Goal: Use online tool/utility

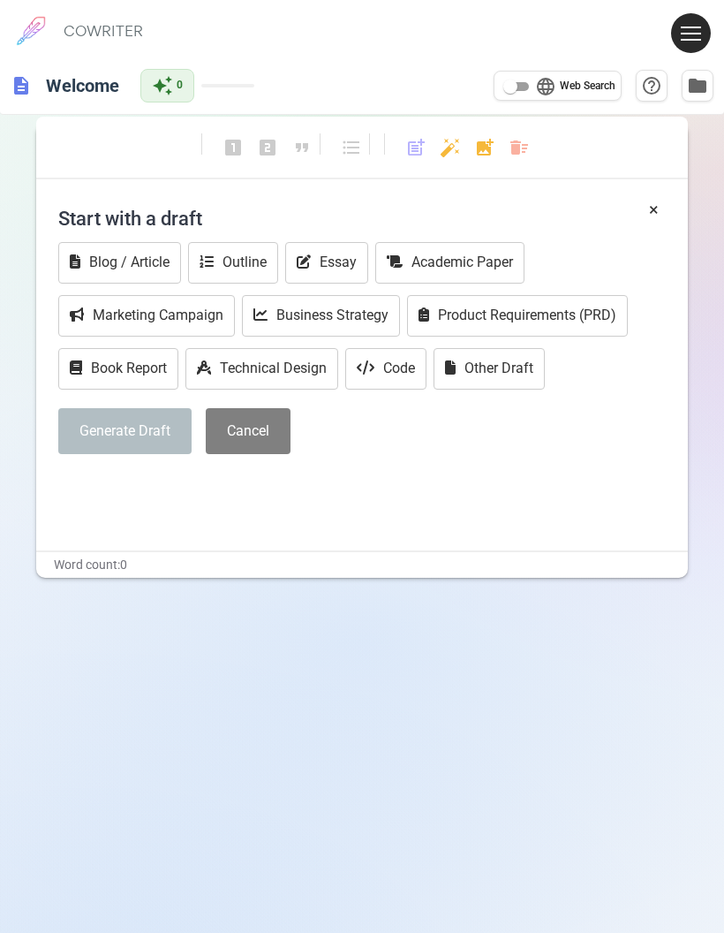
click at [102, 266] on button "Blog / Article" at bounding box center [119, 263] width 123 height 42
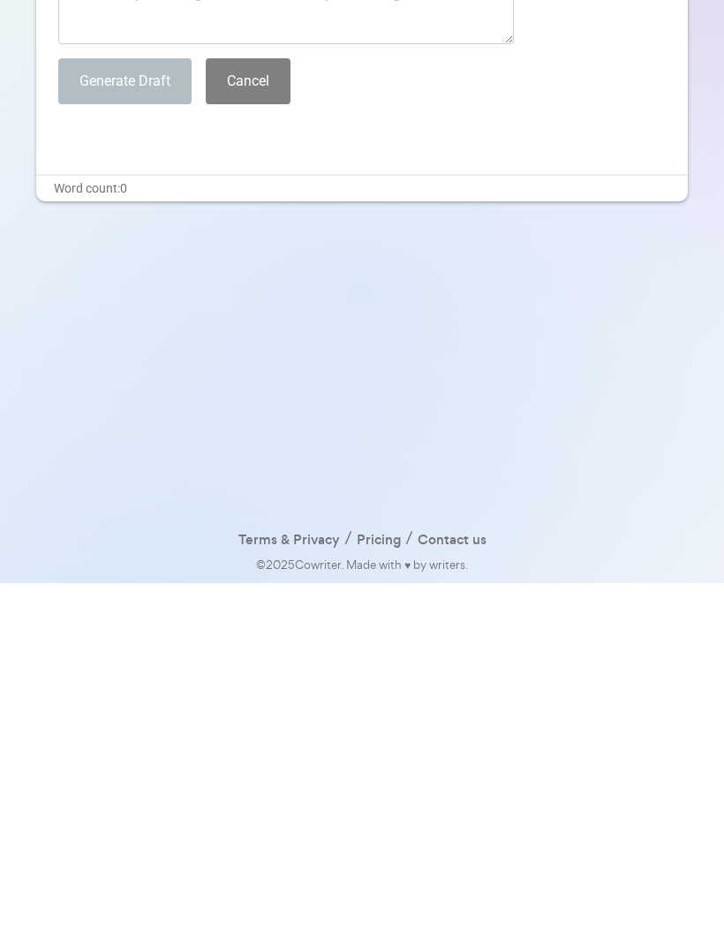
scroll to position [181, 0]
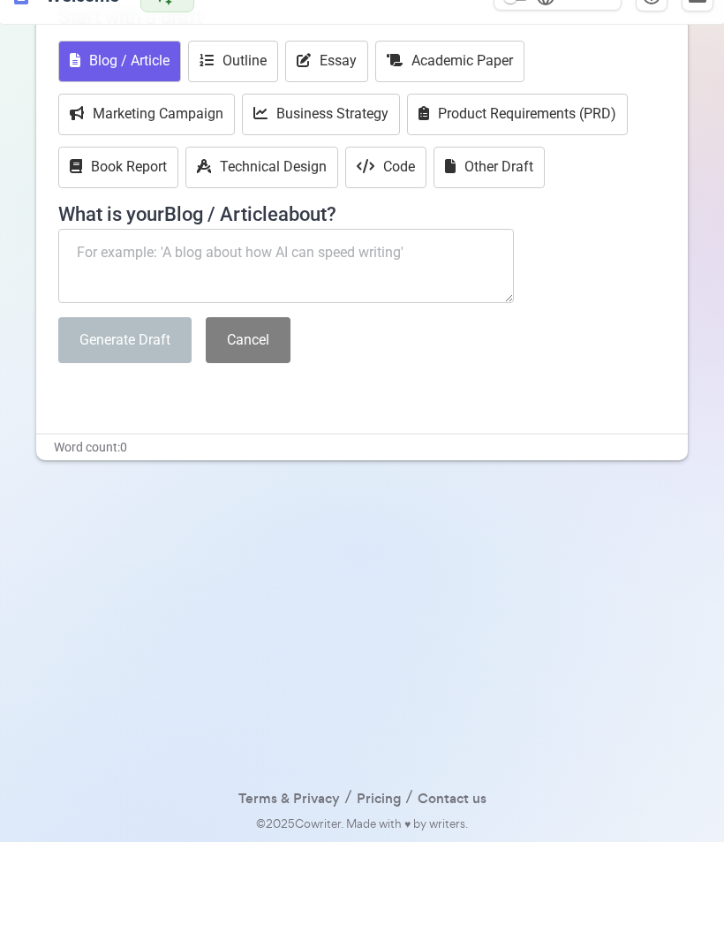
click at [117, 320] on textarea at bounding box center [286, 357] width 456 height 74
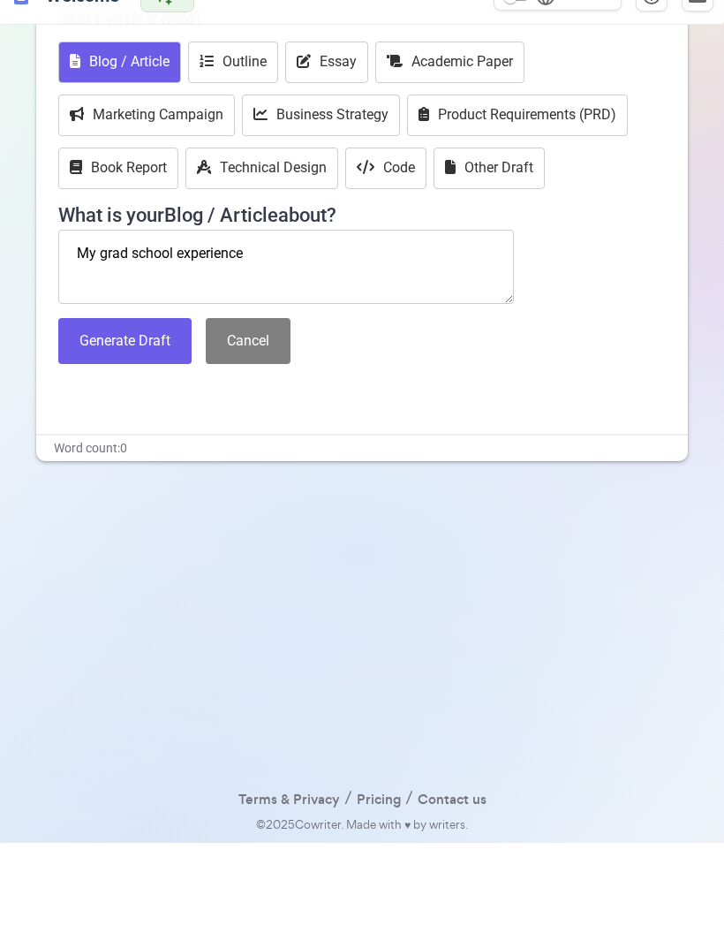
type textarea "My grad school experience."
click at [113, 408] on button "Generate Draft" at bounding box center [124, 431] width 133 height 47
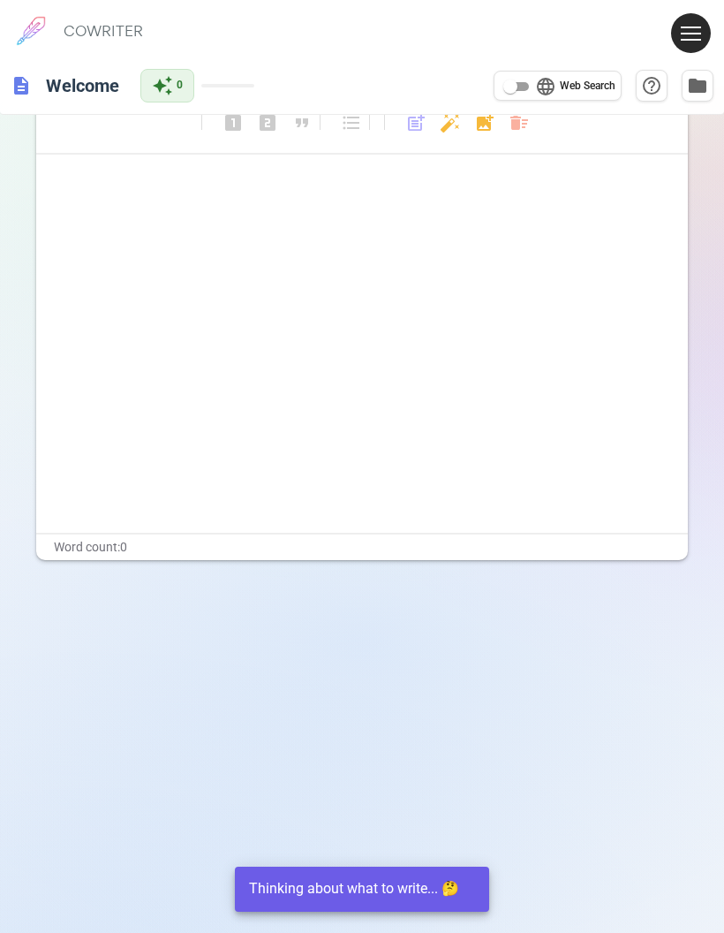
scroll to position [0, 0]
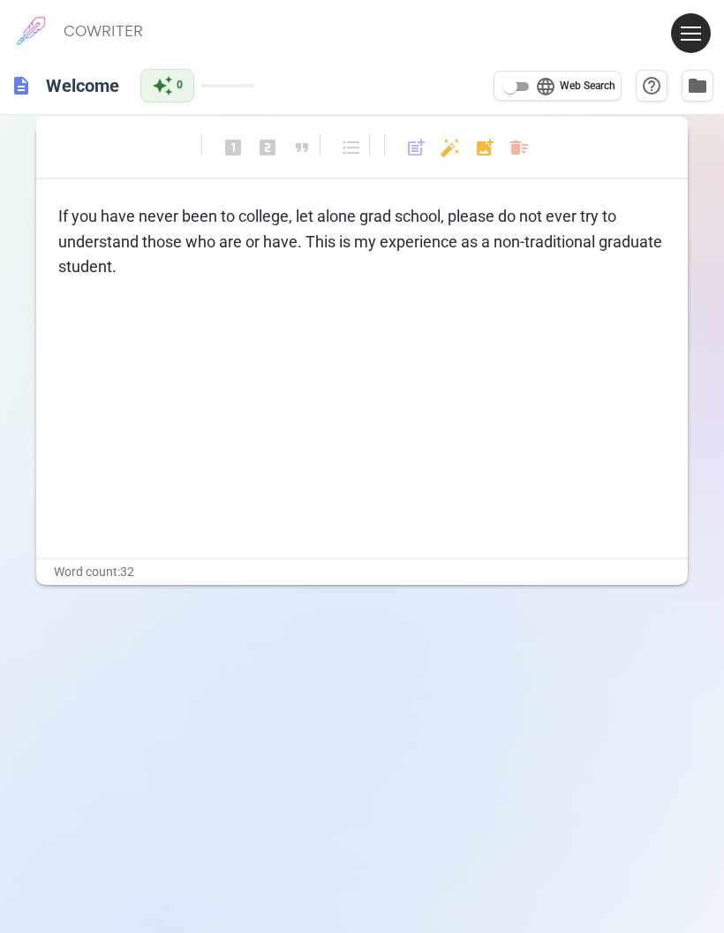
click at [139, 249] on span "If you have never been to college, let alone grad school, please do not ever tr…" at bounding box center [362, 242] width 608 height 70
click at [131, 262] on p "If you have never been to college, let alone grad school, please do not ever tr…" at bounding box center [362, 242] width 608 height 76
click at [442, 147] on body "1 COWRITER Products Writing Marketing Emails Images (soon) About Contact My Pro…" at bounding box center [362, 521] width 724 height 1043
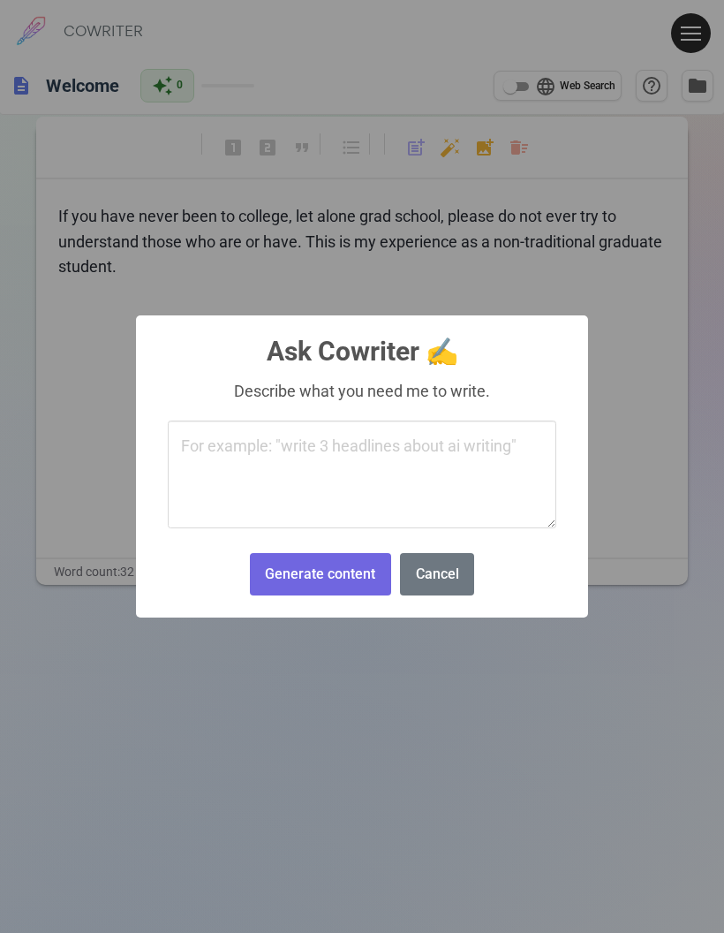
click at [198, 477] on textarea at bounding box center [362, 474] width 389 height 108
type textarea "Transitions"
click at [283, 559] on button "Generate content" at bounding box center [320, 574] width 141 height 43
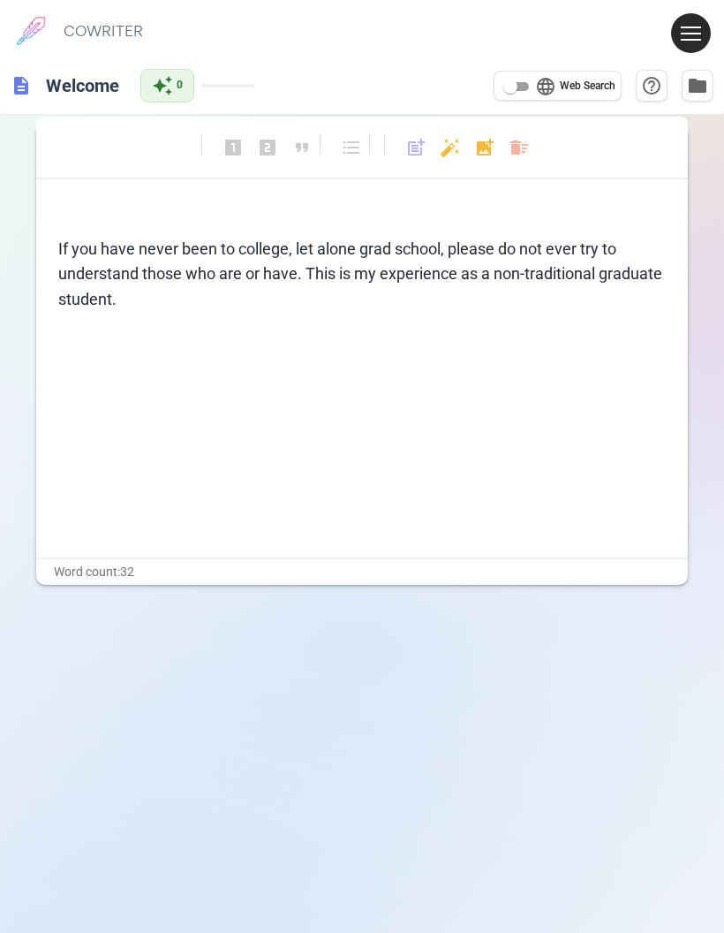
click at [125, 298] on p "If you have never been to college, let alone grad school, please do not ever tr…" at bounding box center [362, 275] width 608 height 76
click at [448, 148] on body "1 COWRITER Products Writing Marketing Emails Images (soon) About Contact My Pro…" at bounding box center [362, 521] width 724 height 1043
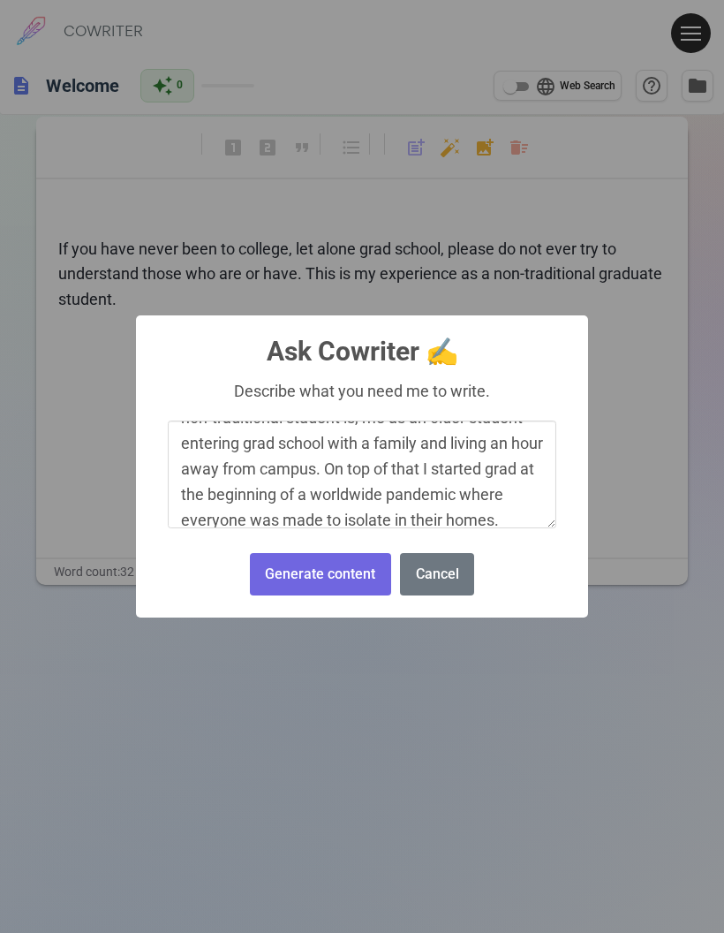
scroll to position [78, 0]
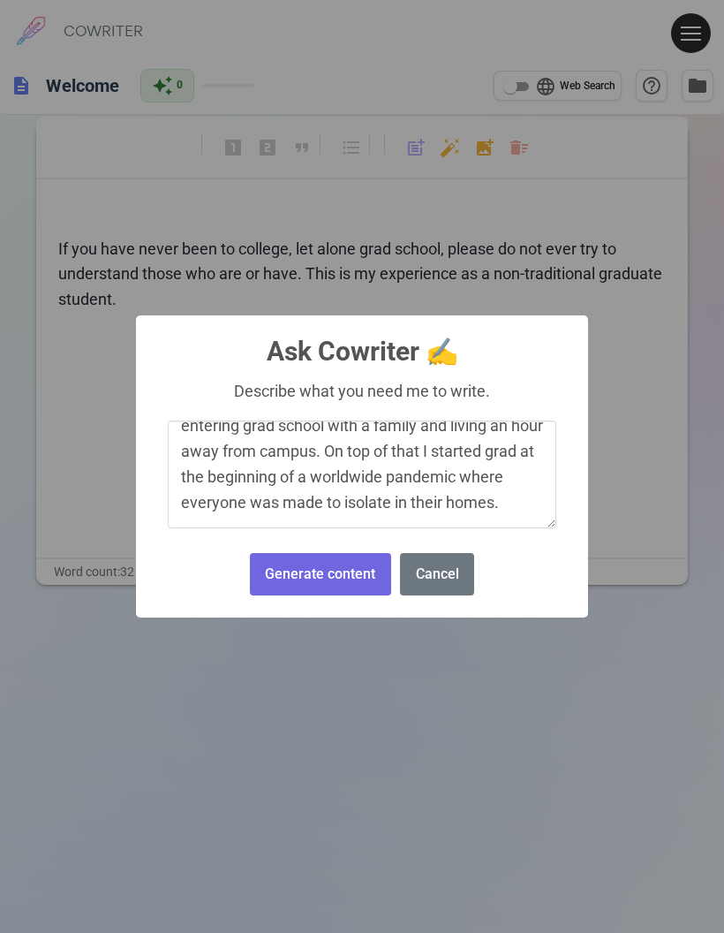
click at [299, 522] on textarea "Please write and introduction starting with what a non-traditional student is, …" at bounding box center [362, 474] width 389 height 108
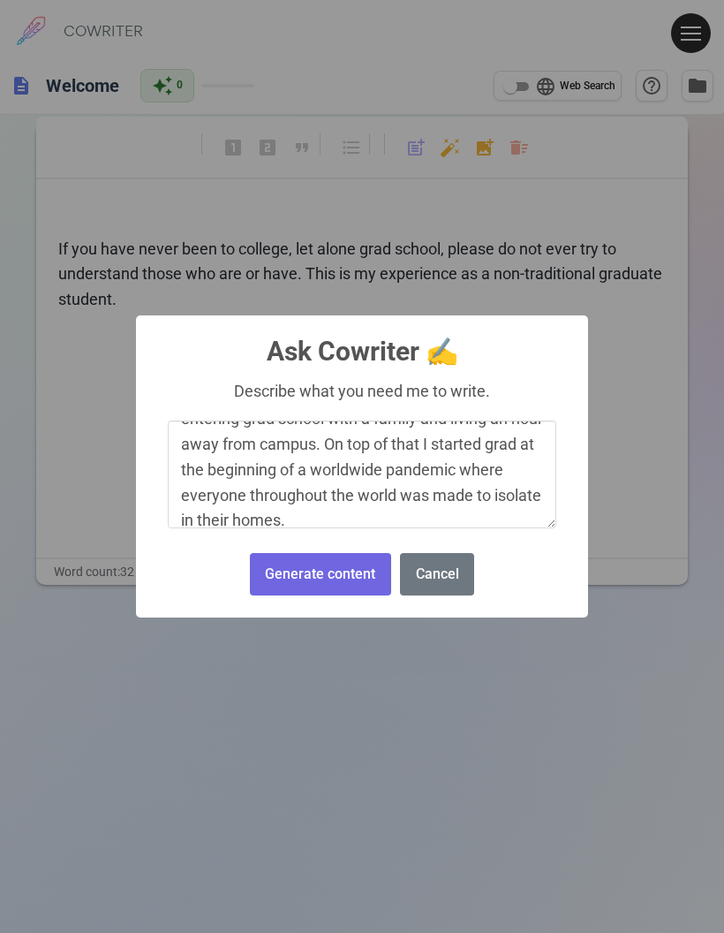
click at [378, 528] on textarea "Please write and introduction starting with what a non-traditional student is, …" at bounding box center [362, 474] width 389 height 108
click at [453, 470] on textarea "Please write and introduction starting with what a non-traditional student is, …" at bounding box center [362, 474] width 389 height 108
click at [251, 517] on textarea "Please write and introduction starting with what a non-traditional student is, …" at bounding box center [362, 474] width 389 height 108
click at [511, 490] on textarea "Please write and introduction starting with what a non-traditional student is, …" at bounding box center [362, 474] width 389 height 108
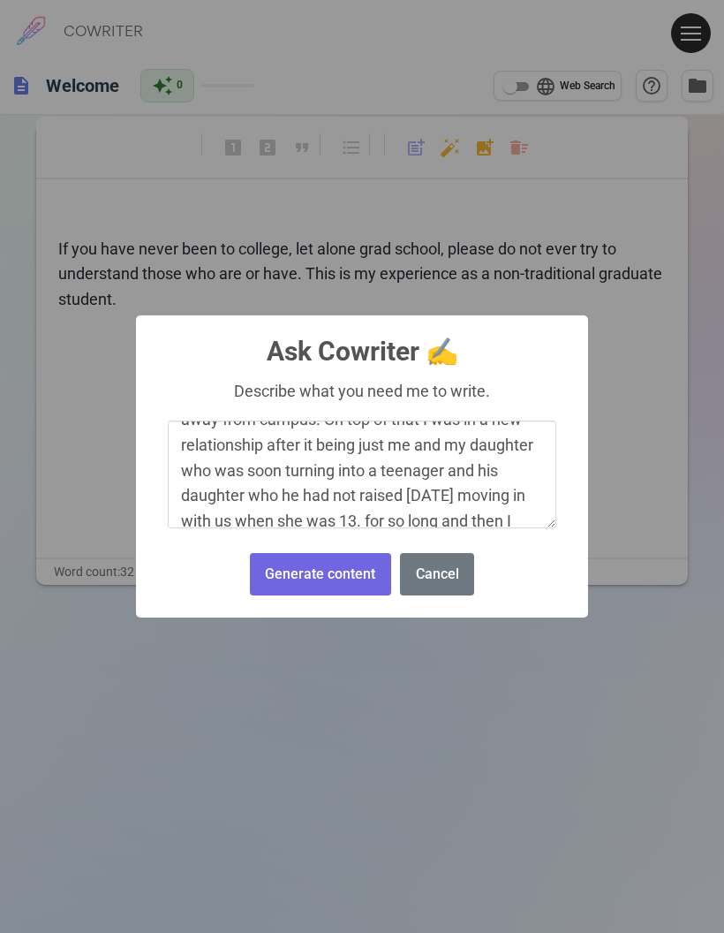
click at [344, 479] on textarea "Please write and introduction starting with what a non-traditional student is, …" at bounding box center [362, 474] width 389 height 108
click at [239, 498] on textarea "Please write and introduction starting with what a non-traditional student is, …" at bounding box center [362, 474] width 389 height 108
click at [331, 524] on textarea "Please write and introduction starting with what a non-traditional student is, …" at bounding box center [362, 474] width 389 height 108
click at [534, 526] on textarea "Please write and introduction starting with what a non-traditional student is, …" at bounding box center [362, 474] width 389 height 108
click at [532, 517] on textarea "Please write and introduction starting with what a non-traditional student is, …" at bounding box center [362, 474] width 389 height 108
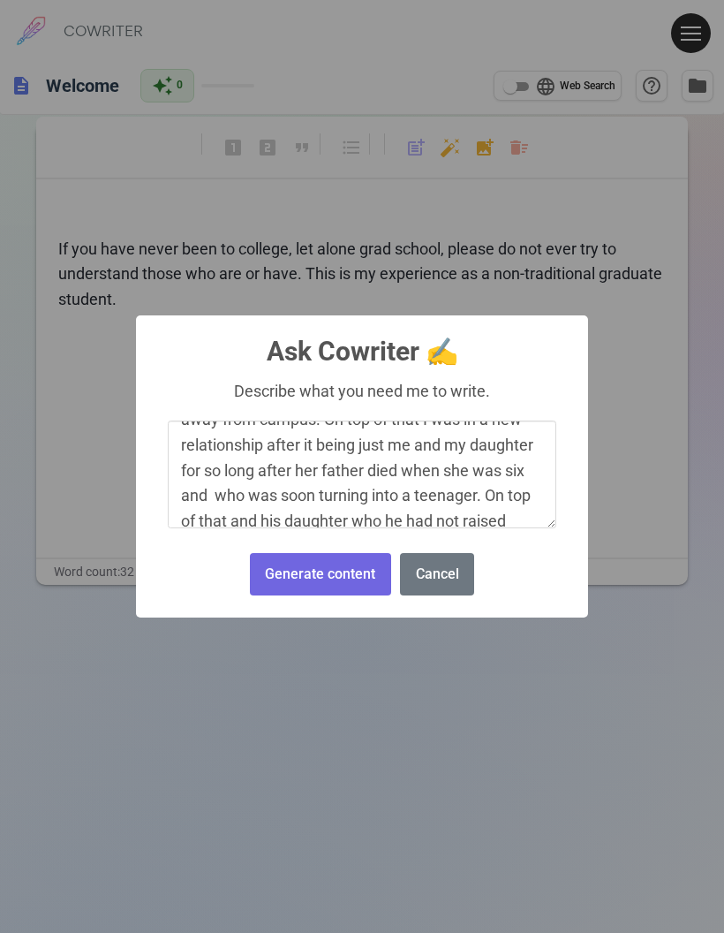
click at [308, 528] on textarea "Please write and introduction starting with what a non-traditional student is, …" at bounding box center [362, 474] width 389 height 108
click at [472, 519] on textarea "Please write and introduction starting with what a non-traditional student is, …" at bounding box center [362, 474] width 389 height 108
click at [532, 528] on textarea "Please write and introduction starting with what a non-traditional student is, …" at bounding box center [362, 474] width 389 height 108
click at [520, 528] on textarea "Please write and introduction starting with what a non-traditional student is, …" at bounding box center [362, 474] width 389 height 108
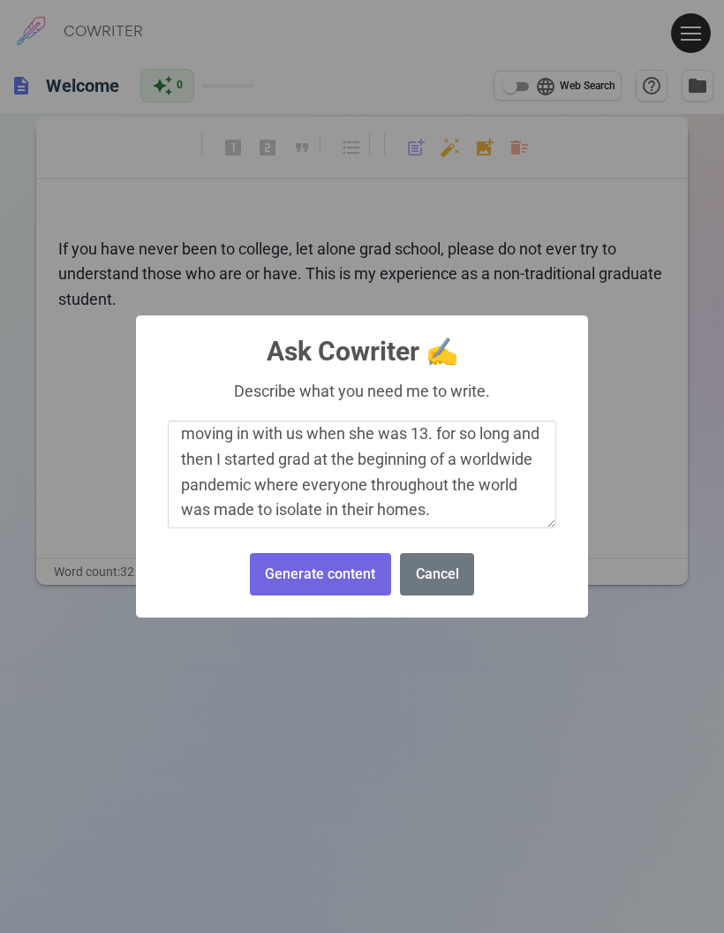
scroll to position [215, 0]
click at [438, 423] on textarea "Please write and introduction starting with what a non-traditional student is, …" at bounding box center [362, 474] width 389 height 108
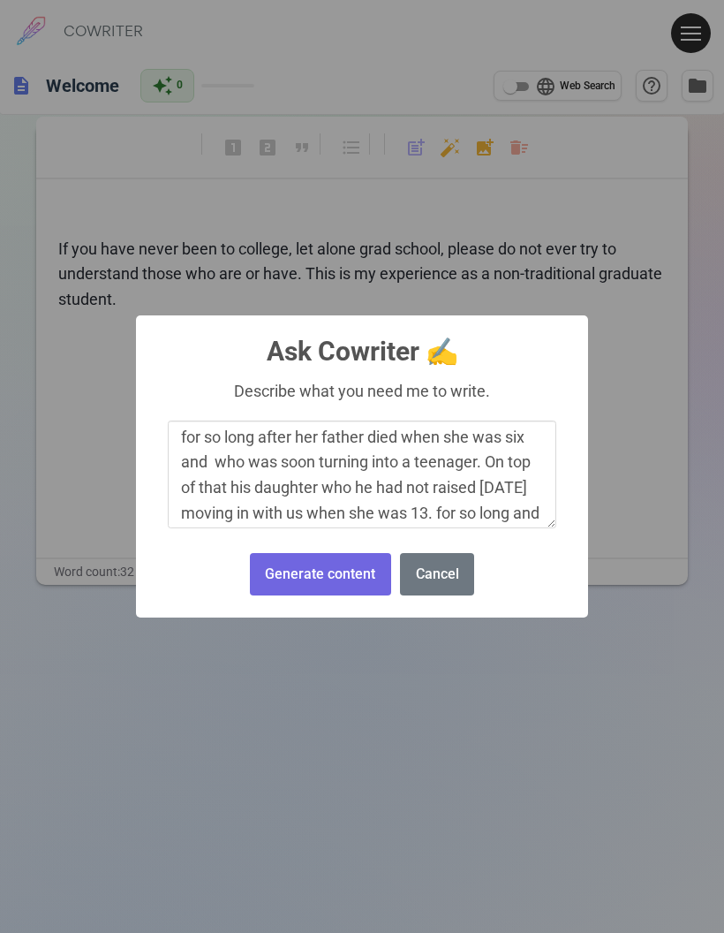
scroll to position [137, 0]
click at [307, 500] on textarea "Please write and introduction starting with what a non-traditional student is, …" at bounding box center [362, 474] width 389 height 108
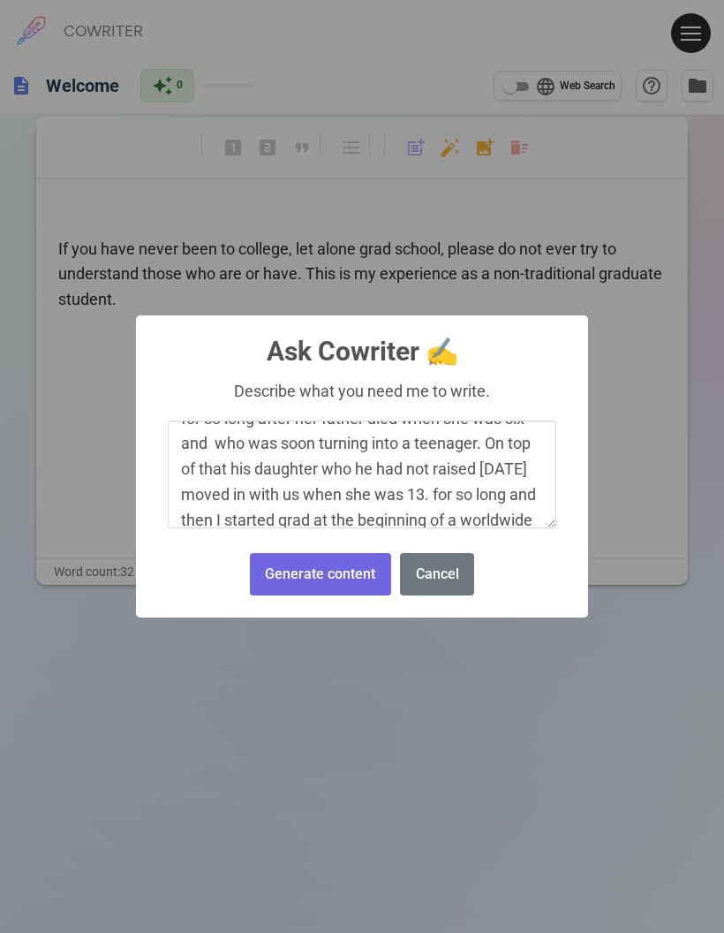
scroll to position [155, 0]
click at [532, 487] on textarea "Please write and introduction starting with what a non-traditional student is, …" at bounding box center [362, 474] width 389 height 108
click at [261, 517] on textarea "Please write and introduction starting with what a non-traditional student is, …" at bounding box center [362, 474] width 389 height 108
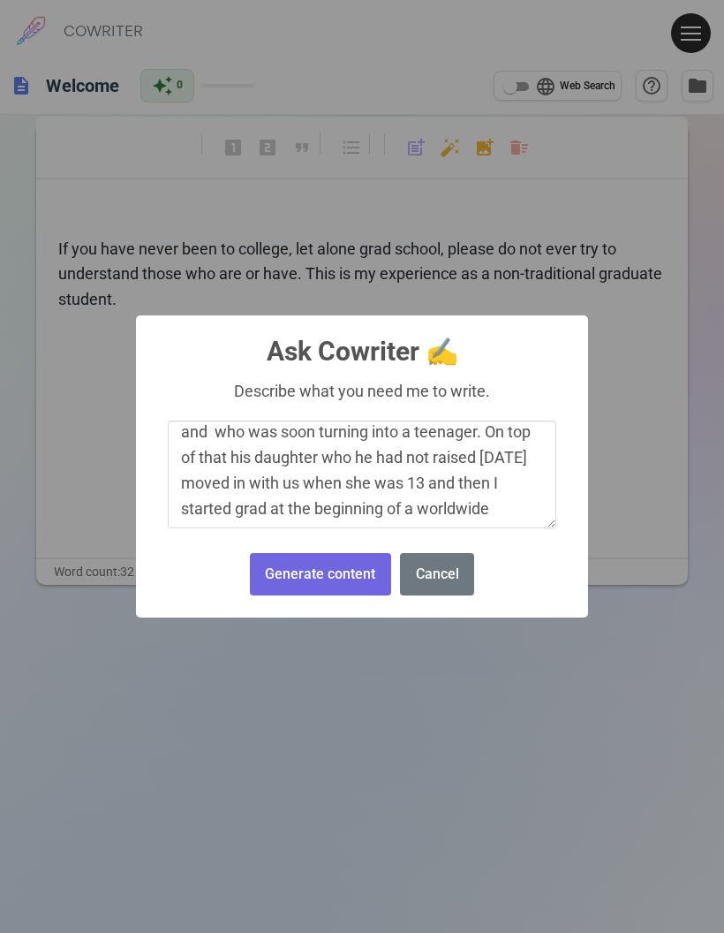
scroll to position [174, 0]
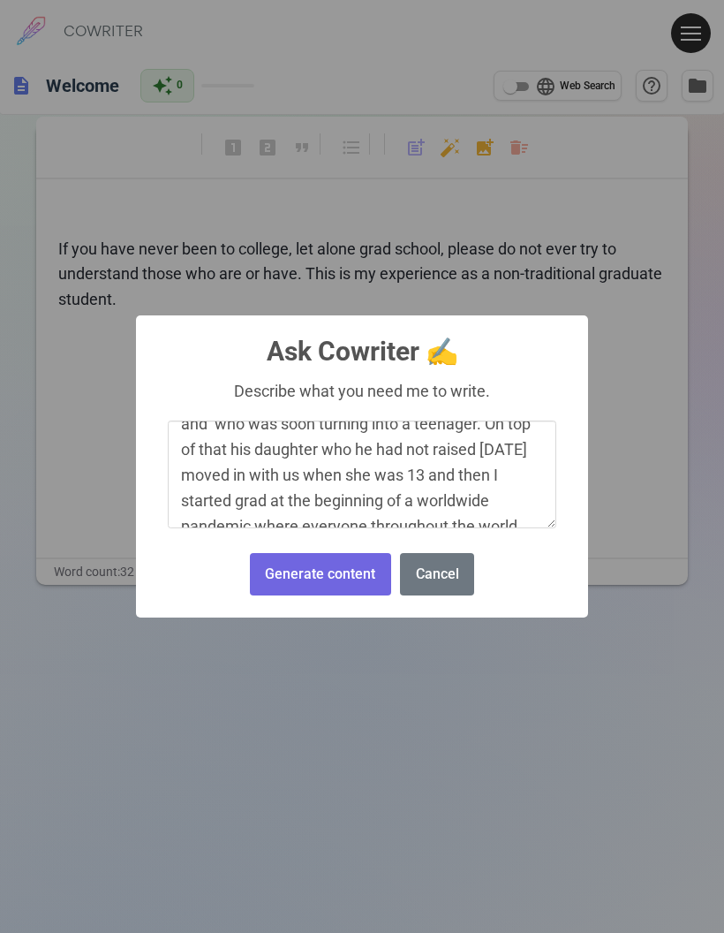
click at [312, 488] on textarea "Please write and introduction starting with what a non-traditional student is, …" at bounding box center [362, 474] width 389 height 108
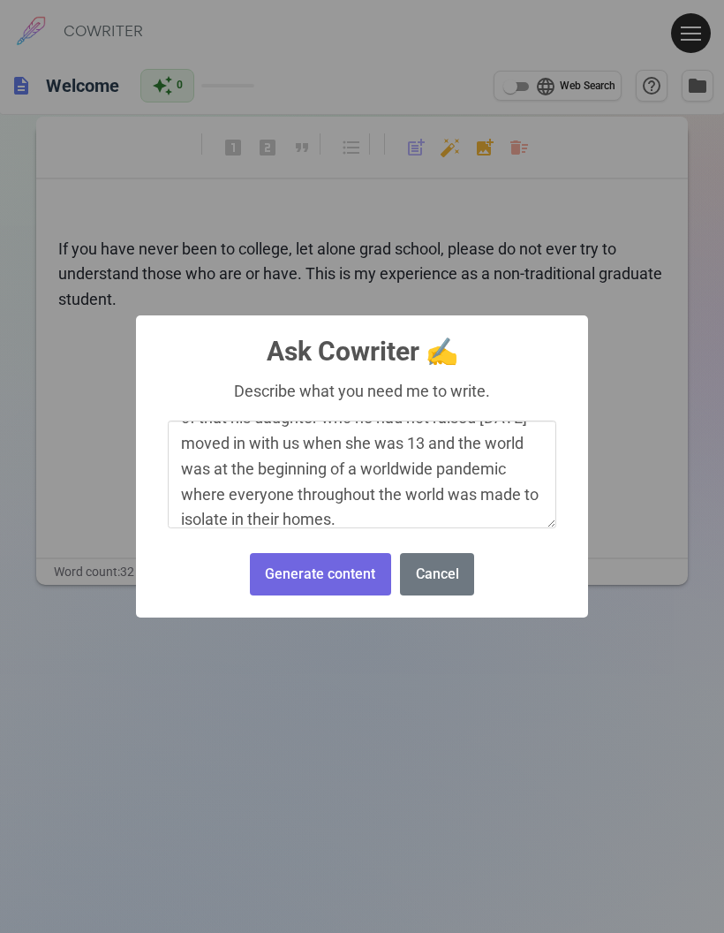
scroll to position [211, 0]
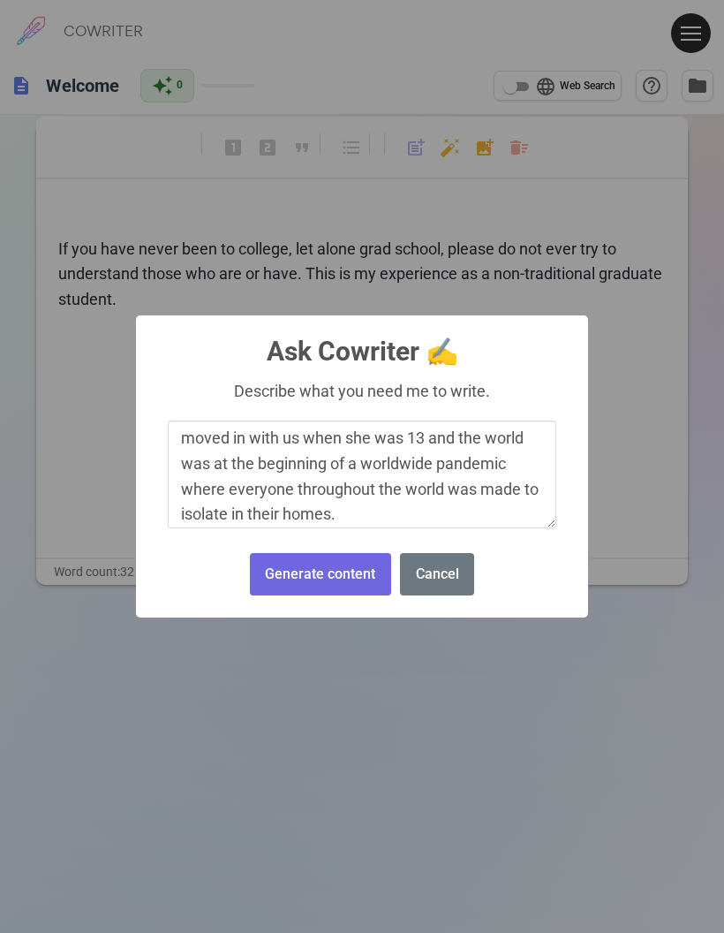
click at [524, 479] on textarea "Please write and introduction starting with what a non-traditional student is, …" at bounding box center [362, 474] width 389 height 108
click at [427, 498] on textarea "Please write and introduction starting with what a non-traditional student is, …" at bounding box center [362, 474] width 389 height 108
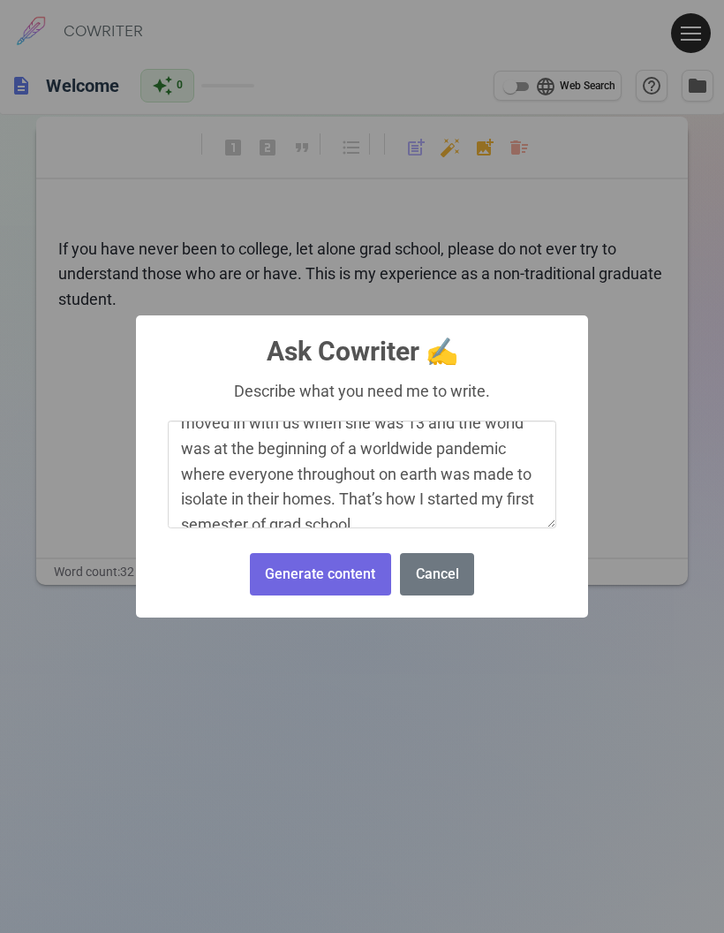
type textarea "Please write and introduction starting with what a non-traditional student is, …"
click at [349, 563] on button "Generate content" at bounding box center [320, 574] width 141 height 43
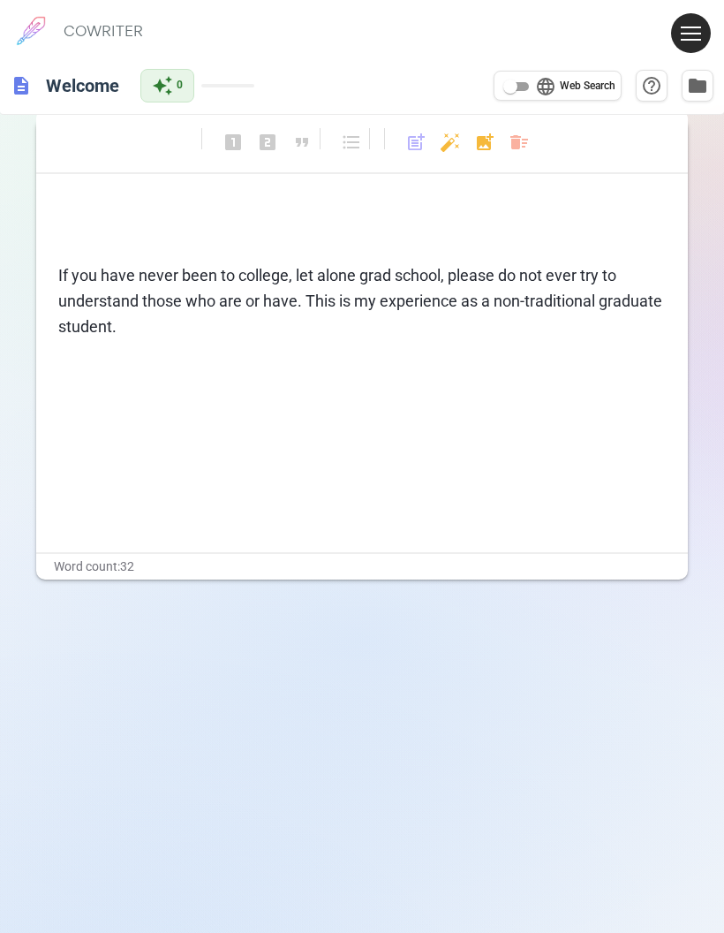
scroll to position [0, 0]
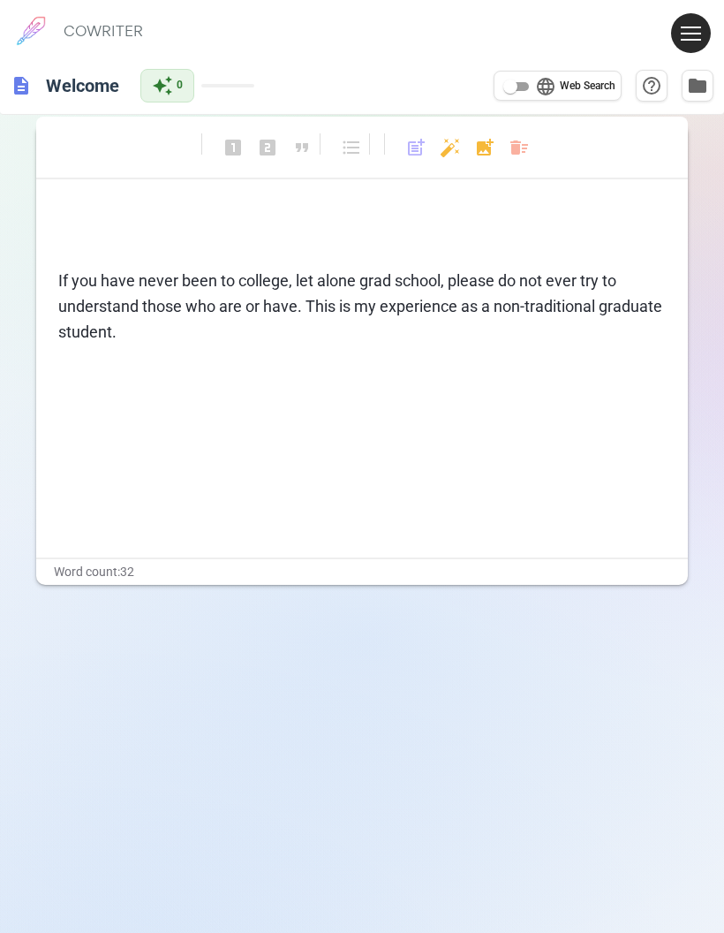
click at [165, 85] on span "auto_awesome" at bounding box center [162, 85] width 21 height 21
click at [415, 140] on span "post_add" at bounding box center [415, 147] width 21 height 21
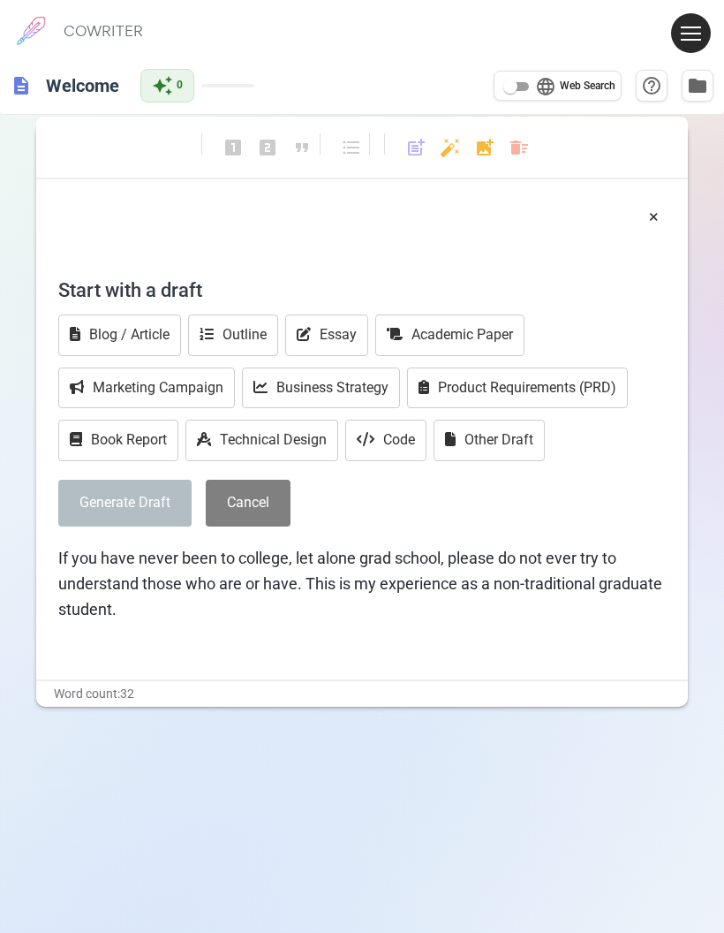
click at [452, 146] on body "1 COWRITER Products Writing Marketing Emails Images (soon) About Contact My Pro…" at bounding box center [362, 521] width 724 height 1043
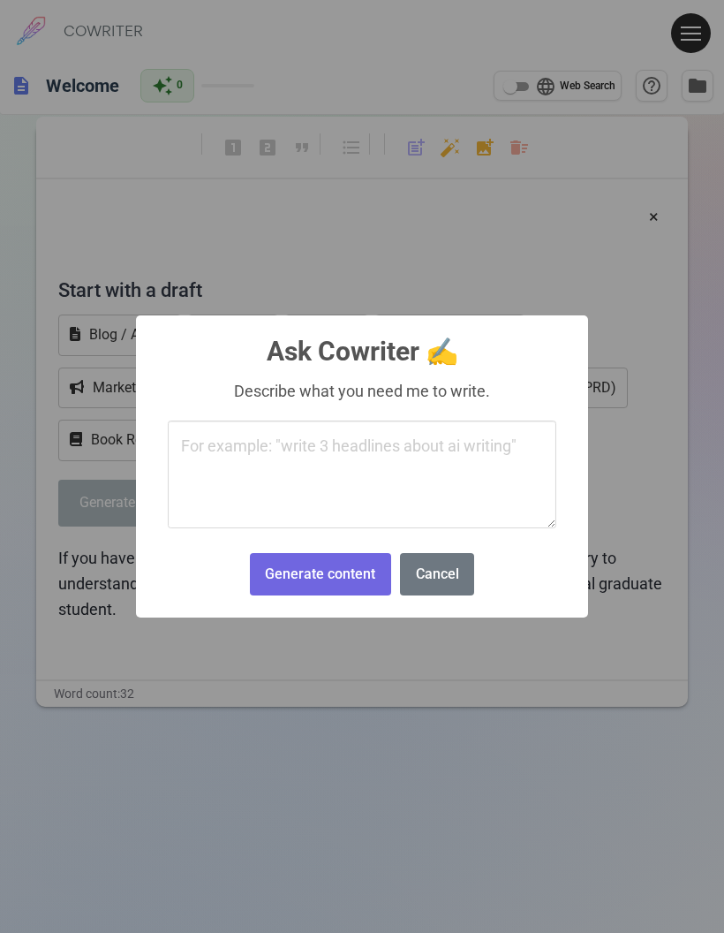
click at [412, 442] on textarea at bounding box center [362, 474] width 389 height 108
click at [631, 416] on div "× Ask Cowriter ✍️ Describe what you need me to write. Generate content No Cancel" at bounding box center [362, 466] width 724 height 933
click at [436, 570] on button "Cancel" at bounding box center [437, 574] width 74 height 43
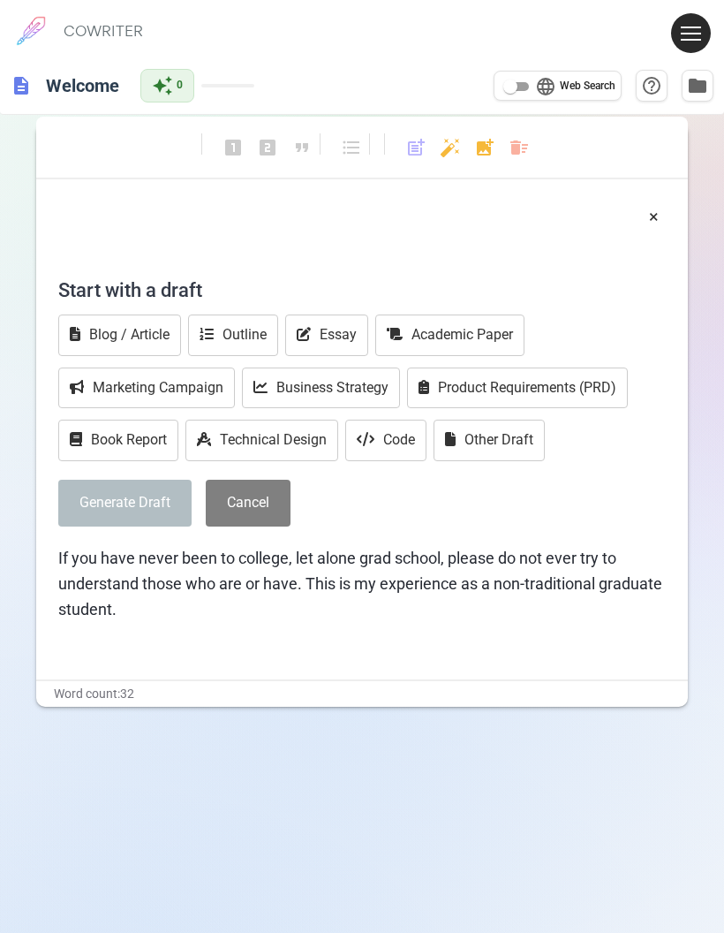
click at [693, 84] on span "folder" at bounding box center [697, 85] width 21 height 21
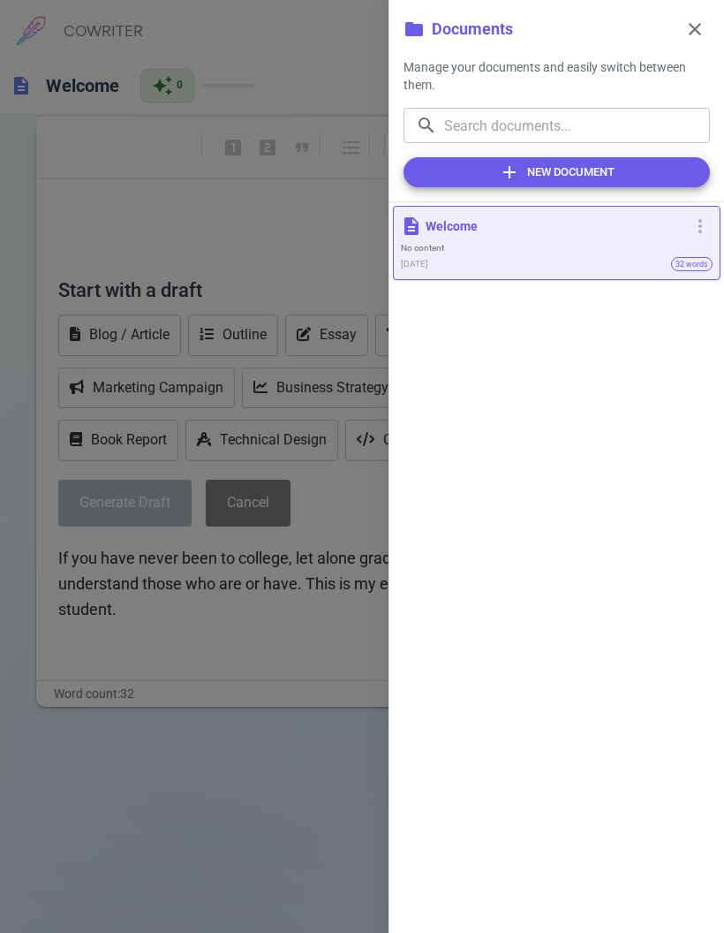
click at [700, 223] on span "more_vert" at bounding box center [700, 225] width 21 height 21
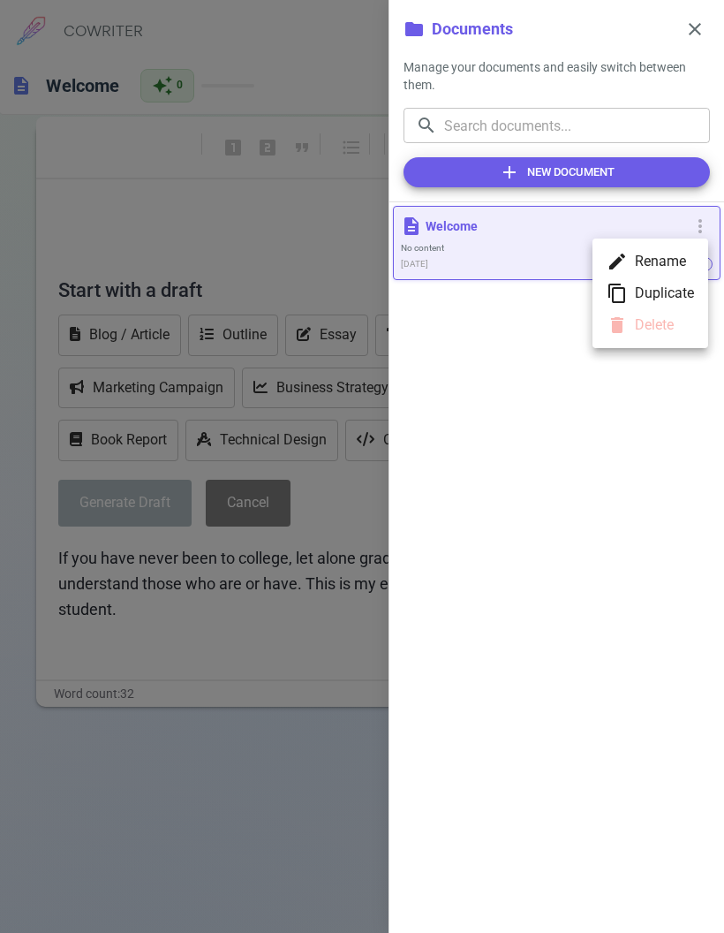
click at [539, 226] on div at bounding box center [362, 466] width 724 height 933
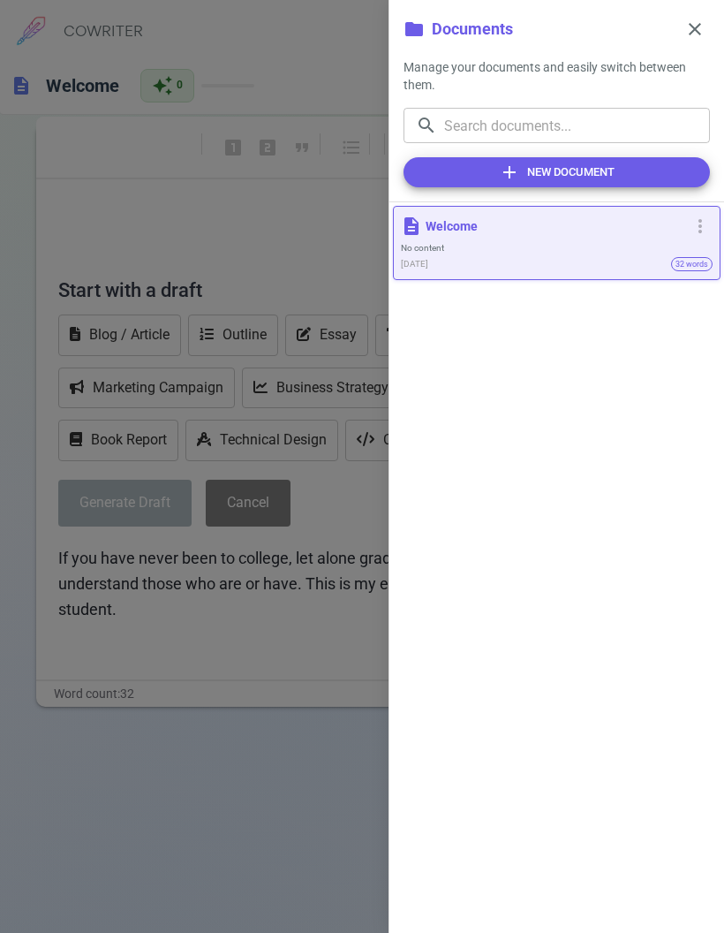
click at [518, 229] on p "Welcome" at bounding box center [555, 226] width 259 height 18
click at [692, 23] on span "close" at bounding box center [694, 29] width 21 height 21
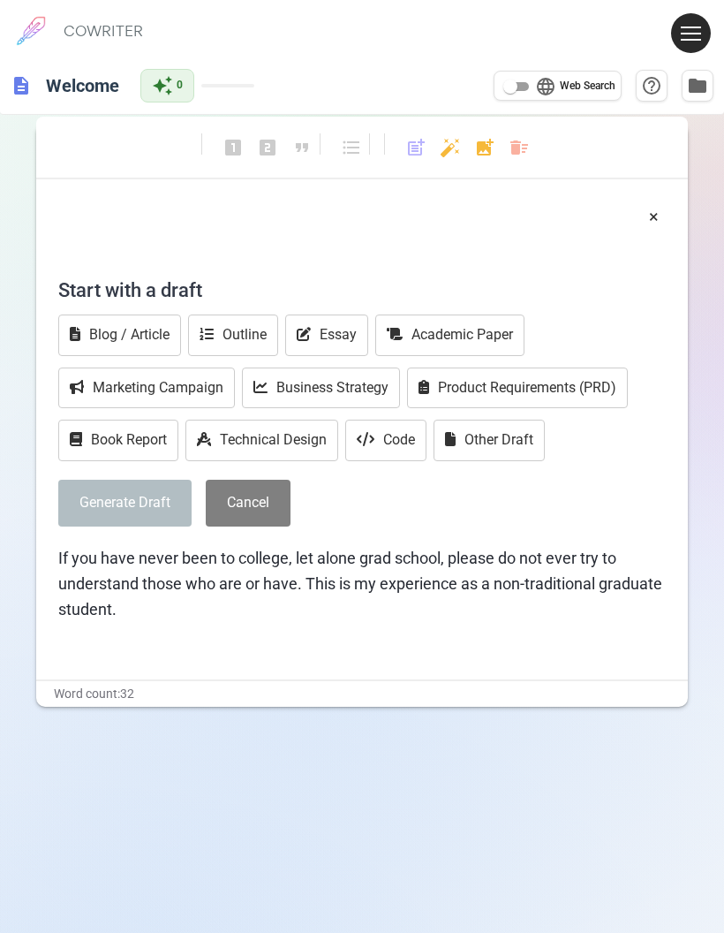
click at [481, 140] on body "1 COWRITER Products Writing Marketing Emails Images (soon) About Contact My Pro…" at bounding box center [362, 521] width 724 height 1043
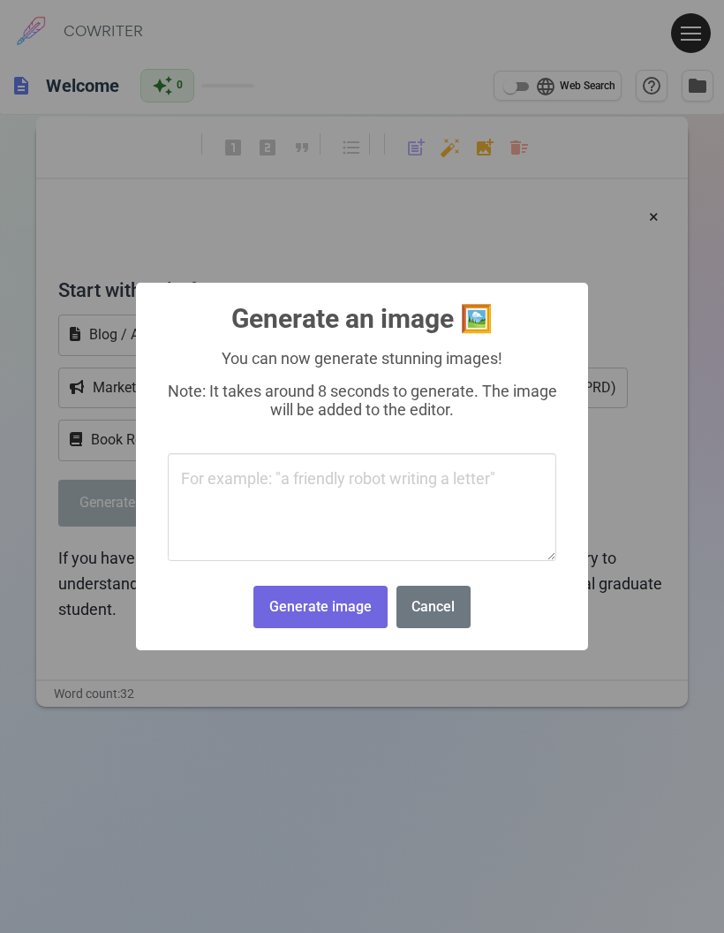
click at [434, 629] on button "Cancel" at bounding box center [434, 606] width 74 height 43
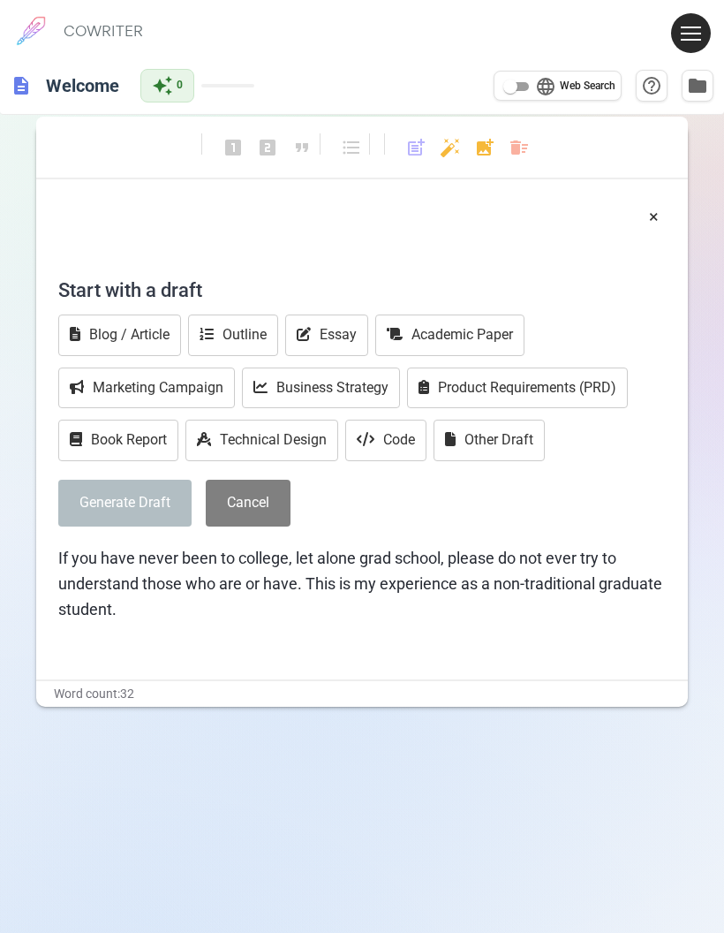
click at [653, 215] on button "×" at bounding box center [654, 217] width 10 height 26
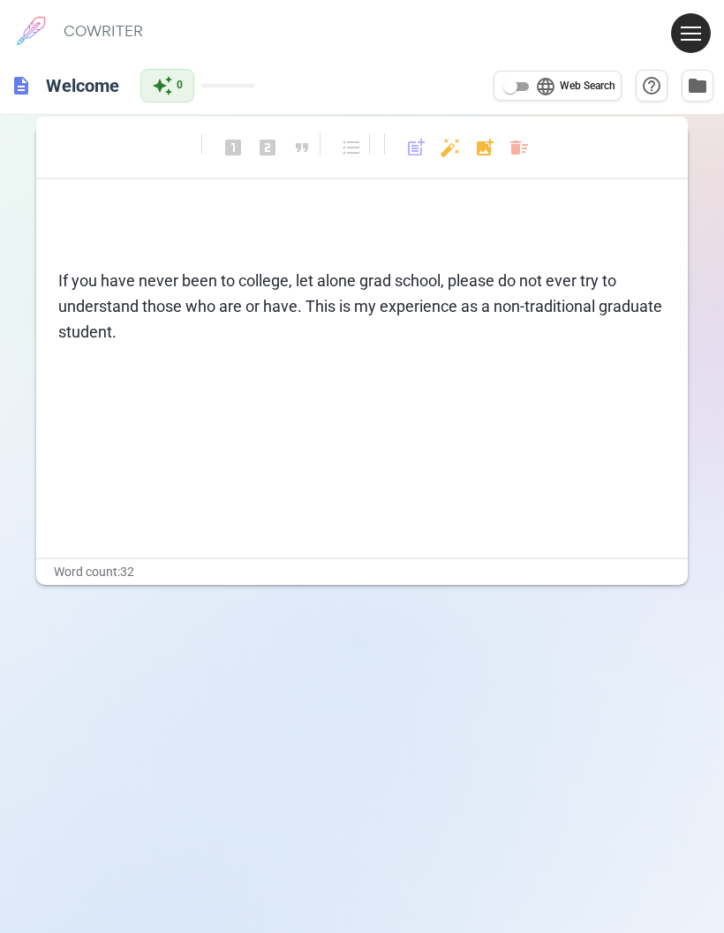
click at [702, 25] on button at bounding box center [691, 33] width 40 height 40
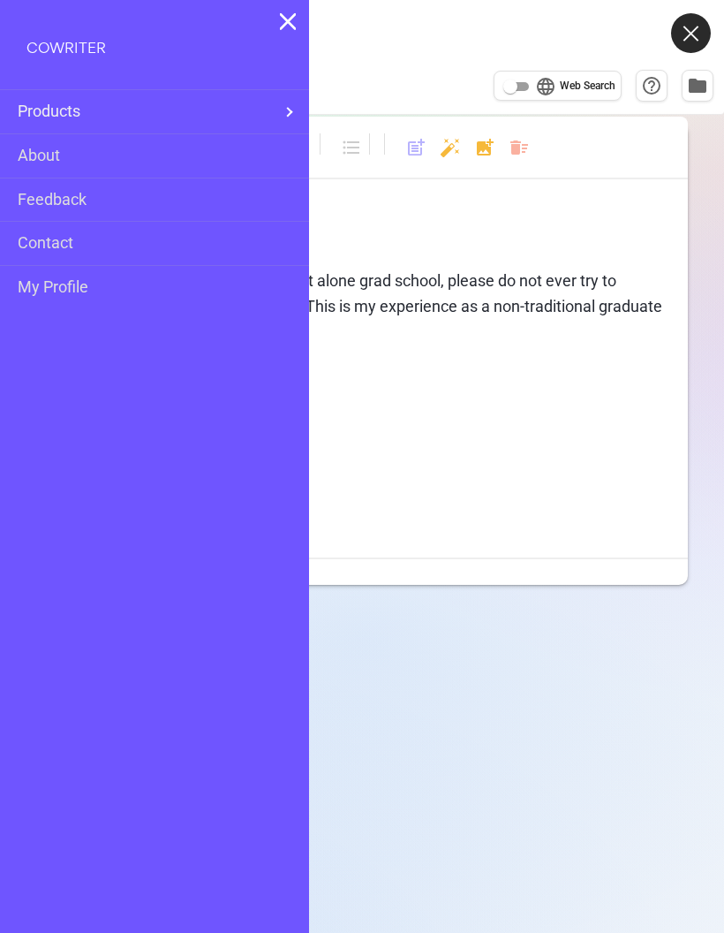
click at [263, 117] on span "Products" at bounding box center [148, 112] width 261 height 26
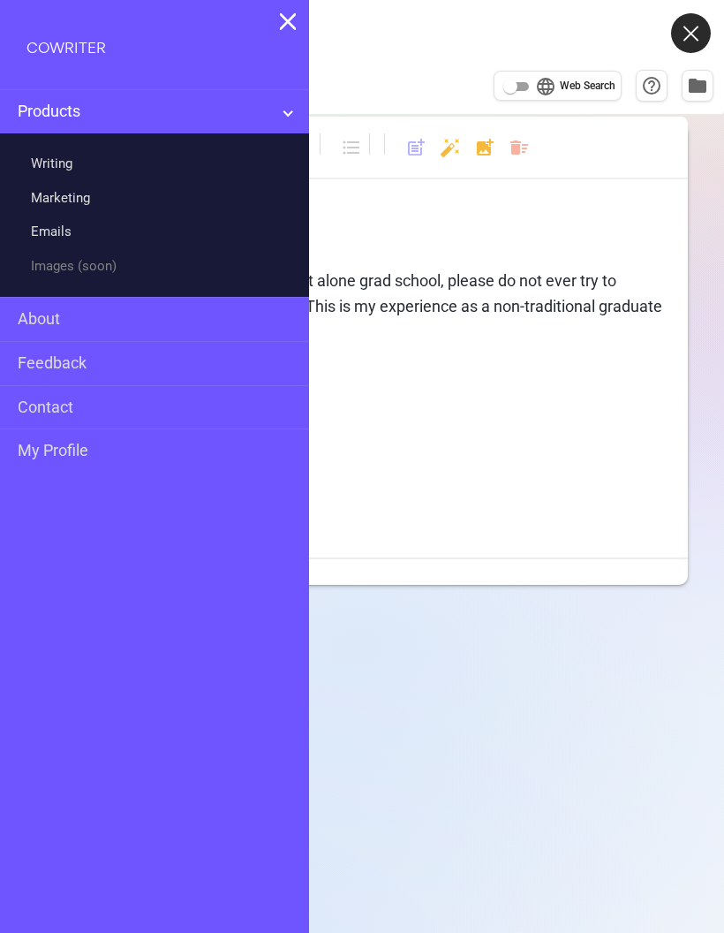
click at [72, 151] on link "Writing" at bounding box center [52, 164] width 42 height 26
click at [641, 99] on button "help_outline" at bounding box center [652, 86] width 32 height 32
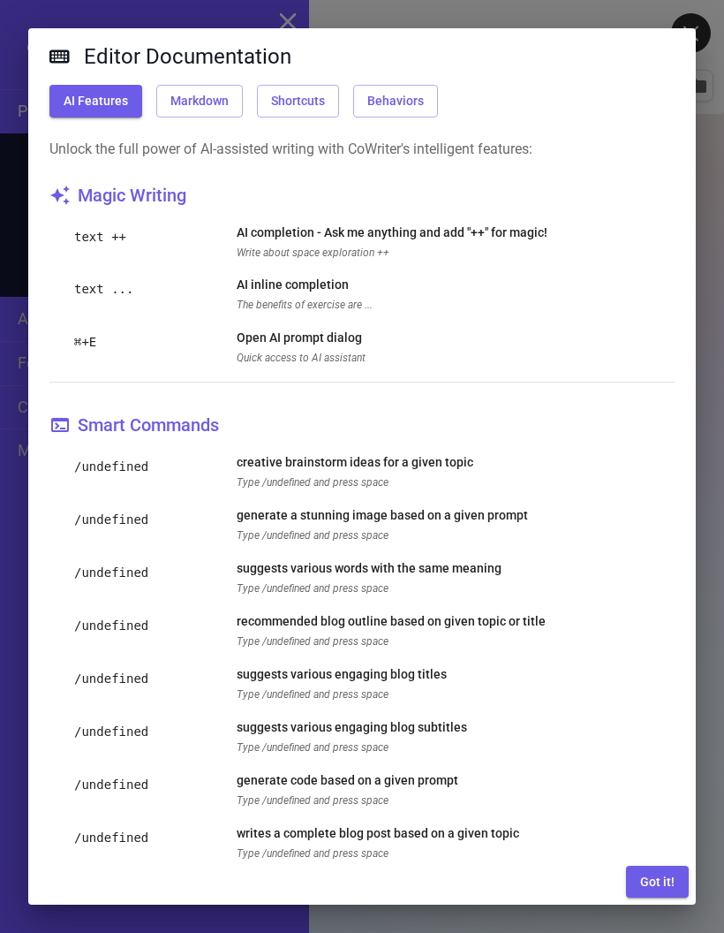
click at [668, 871] on button "Got it!" at bounding box center [657, 881] width 63 height 33
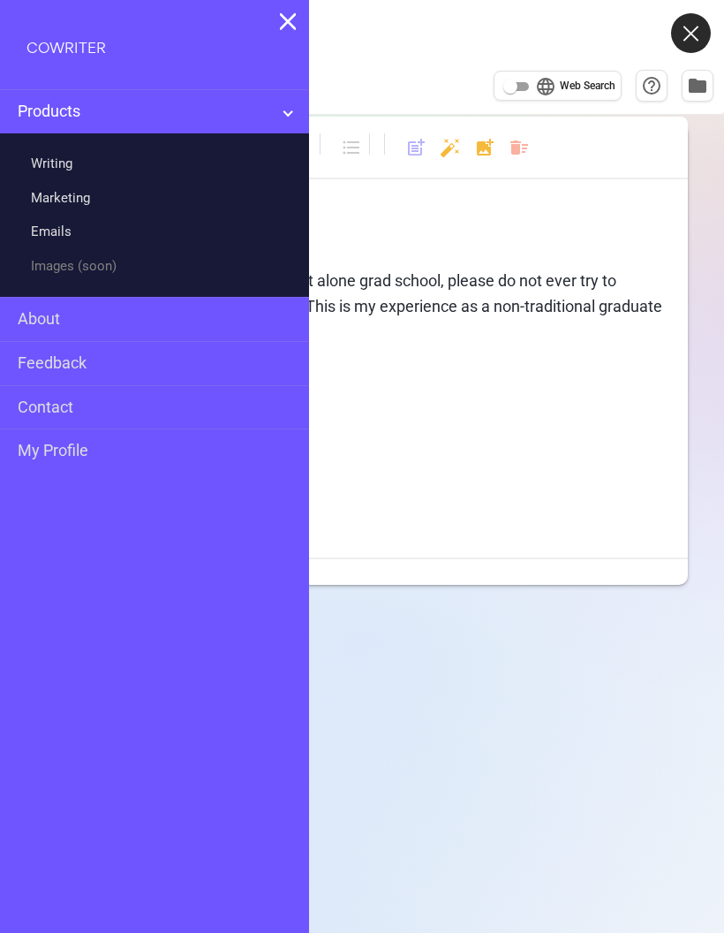
click at [609, 523] on div "If you have never been to college, let alone grad school, please do not ever tr…" at bounding box center [362, 380] width 652 height 353
click at [631, 515] on div "If you have never been to college, let alone grad school, please do not ever tr…" at bounding box center [362, 380] width 652 height 353
click at [530, 611] on div "Terms & Privacy / Pricing / Contact us © 2025 Cowriter. Made with ♥ by writers." at bounding box center [362, 622] width 521 height 75
click at [270, 26] on div "COWRITER" at bounding box center [154, 45] width 309 height 90
click at [285, 15] on img at bounding box center [288, 21] width 17 height 18
